Goal: Book appointment/travel/reservation

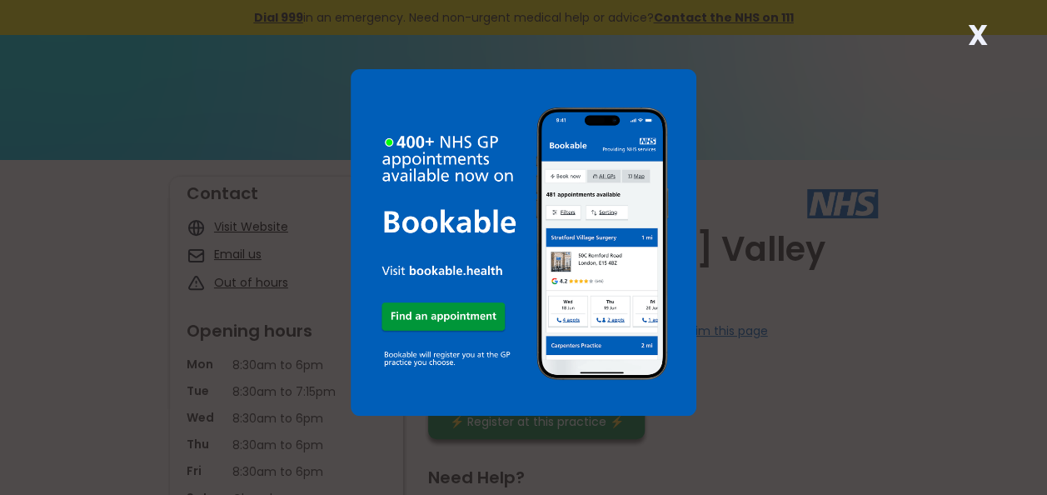
click at [1042, 258] on div "X" at bounding box center [523, 247] width 1047 height 495
click at [985, 38] on strong "X" at bounding box center [978, 35] width 20 height 40
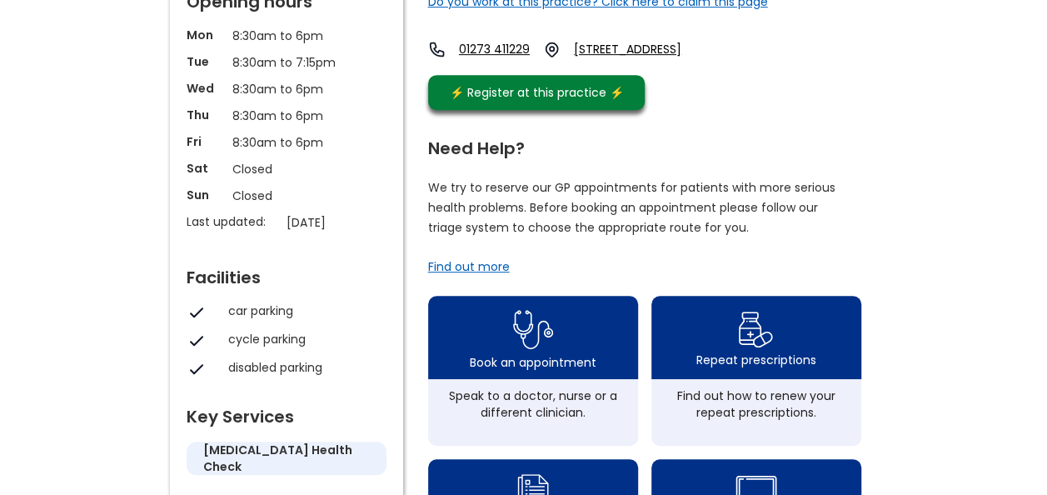
scroll to position [336, 0]
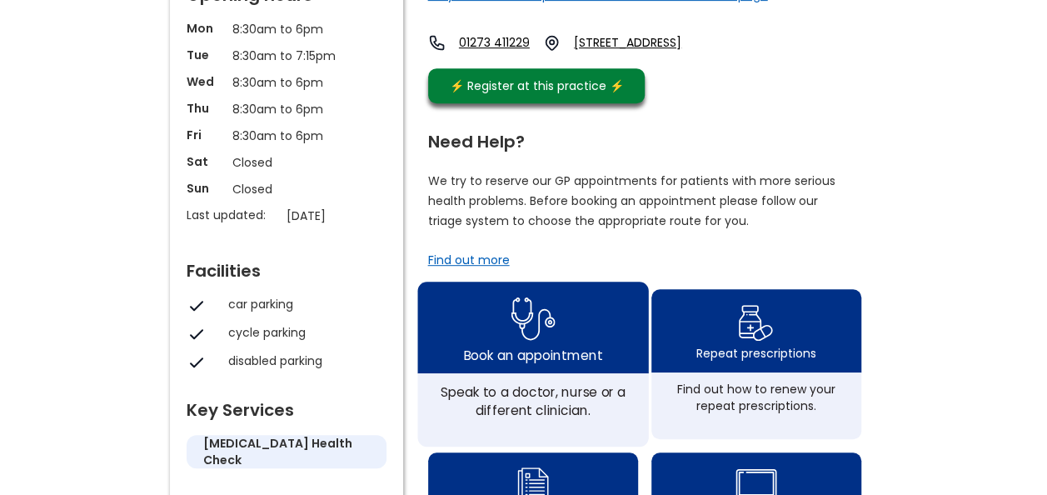
click at [580, 362] on div "Book an appointment" at bounding box center [532, 355] width 139 height 18
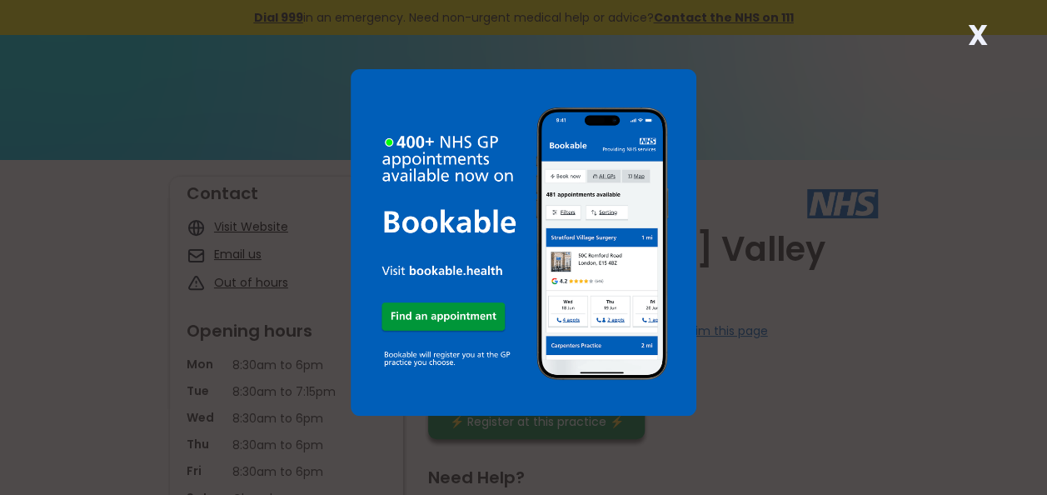
click at [976, 28] on strong "X" at bounding box center [978, 35] width 20 height 40
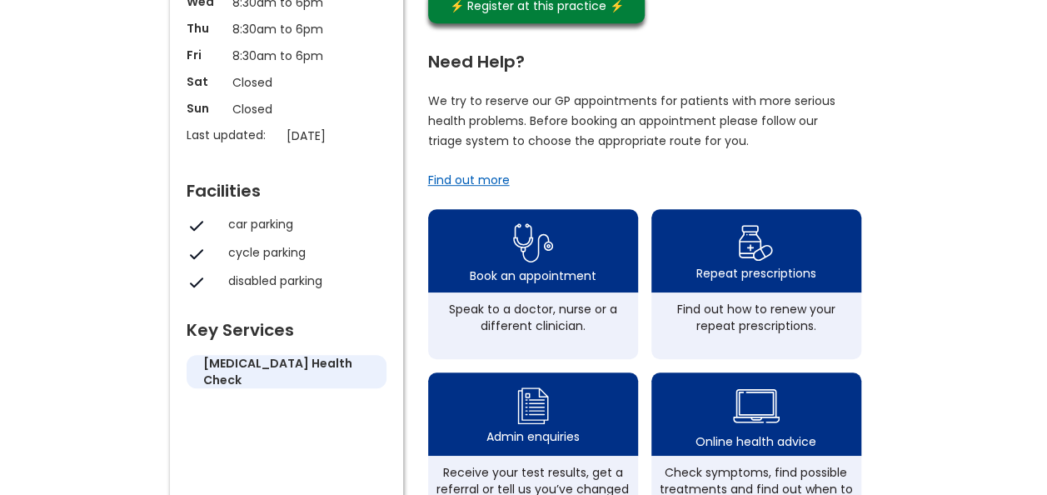
scroll to position [418, 0]
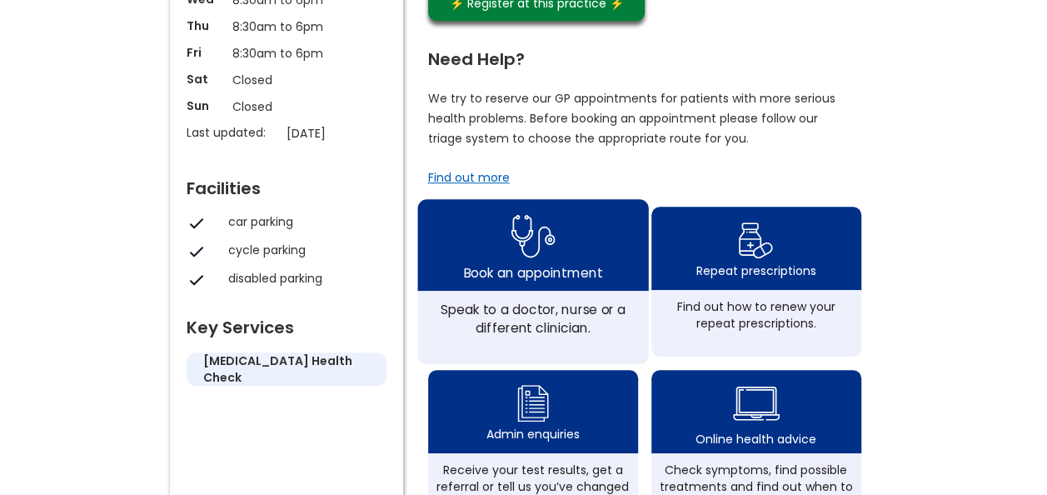
click at [522, 282] on div "Book an appointment" at bounding box center [532, 272] width 139 height 18
